Goal: Task Accomplishment & Management: Use online tool/utility

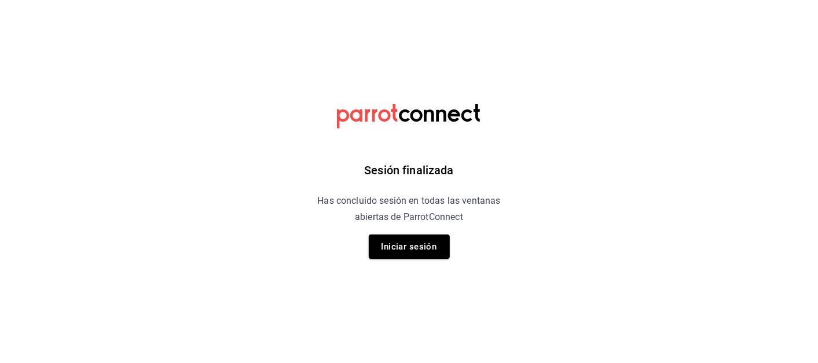
click at [409, 248] on button "Iniciar sesión" at bounding box center [409, 247] width 81 height 24
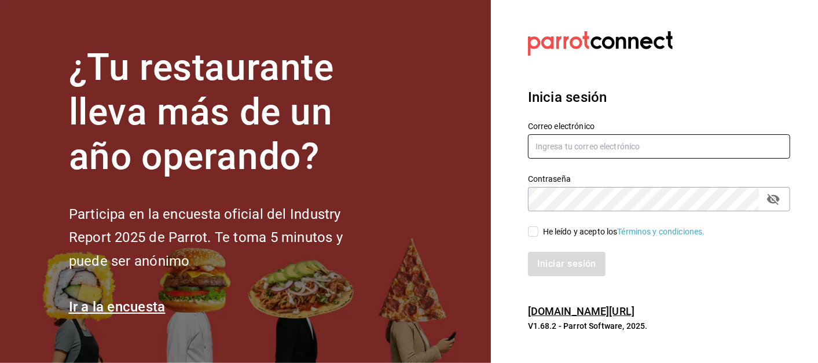
type input "[EMAIL_ADDRESS][DOMAIN_NAME]"
click at [529, 236] on input "He leído y acepto los Términos y condiciones." at bounding box center [533, 231] width 10 height 10
checkbox input "true"
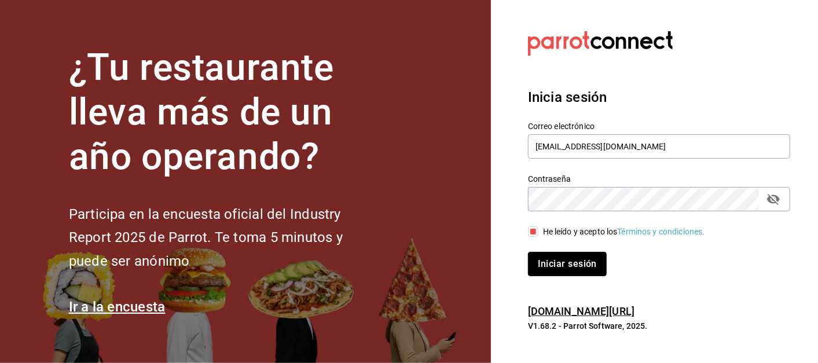
click at [569, 264] on button "Iniciar sesión" at bounding box center [567, 264] width 79 height 24
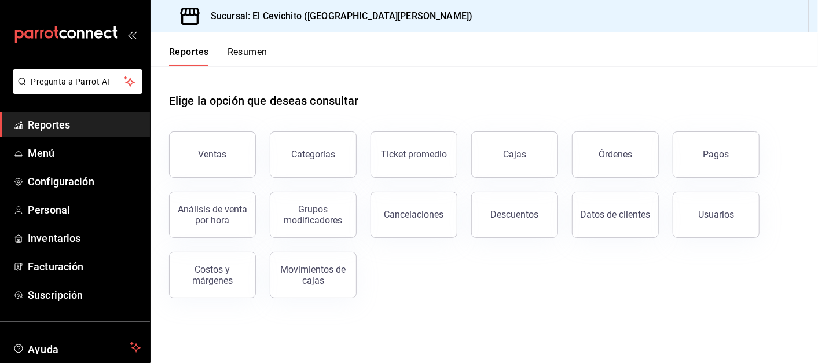
click at [193, 154] on button "Ventas" at bounding box center [212, 154] width 87 height 46
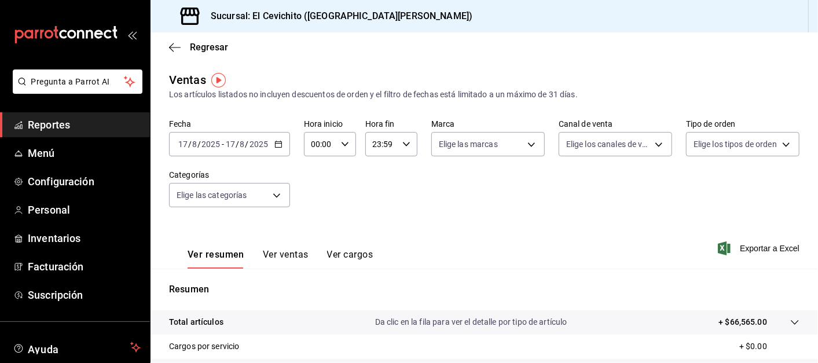
click at [176, 49] on icon "button" at bounding box center [175, 47] width 12 height 10
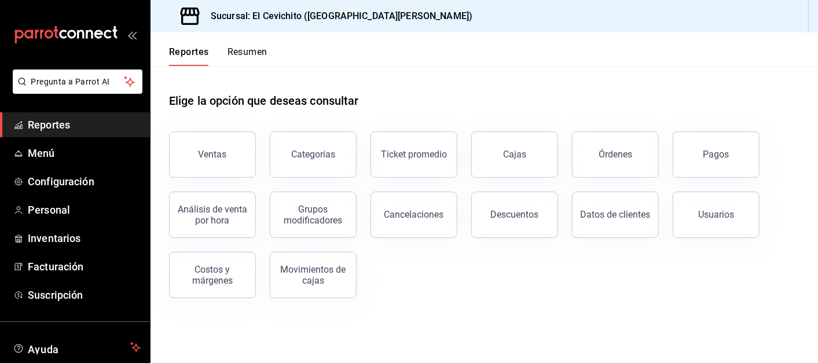
click at [633, 150] on button "Órdenes" at bounding box center [615, 154] width 87 height 46
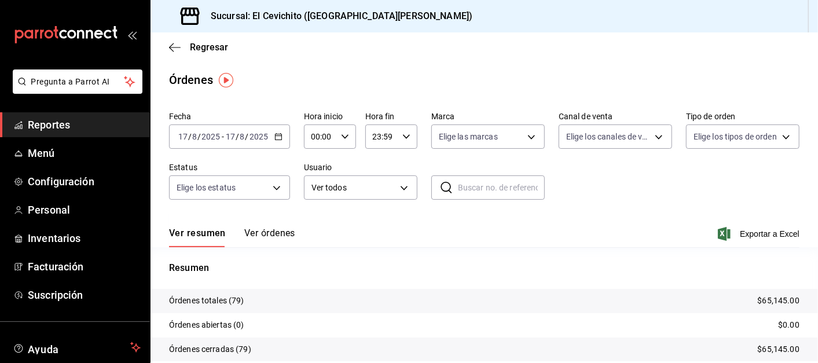
click at [180, 47] on icon "button" at bounding box center [175, 47] width 12 height 10
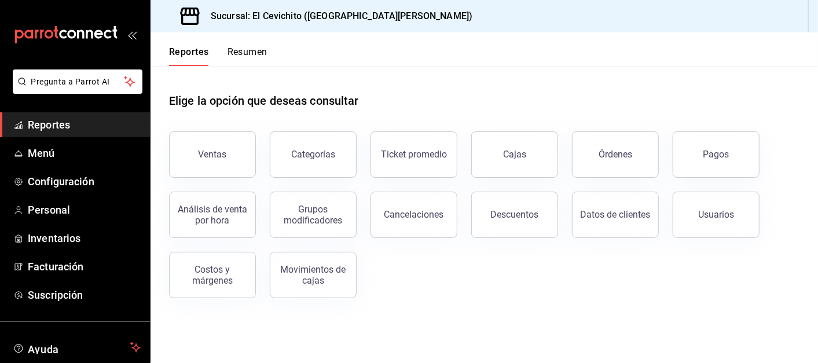
click at [517, 157] on div "Cajas" at bounding box center [514, 154] width 23 height 11
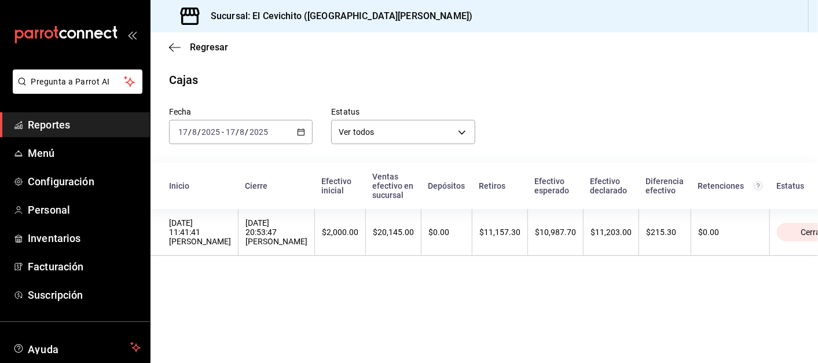
click at [178, 49] on icon "button" at bounding box center [175, 47] width 12 height 10
